Goal: Transaction & Acquisition: Purchase product/service

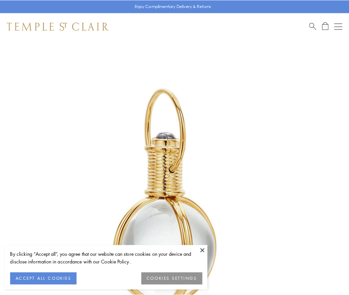
scroll to position [173, 0]
